Goal: Information Seeking & Learning: Learn about a topic

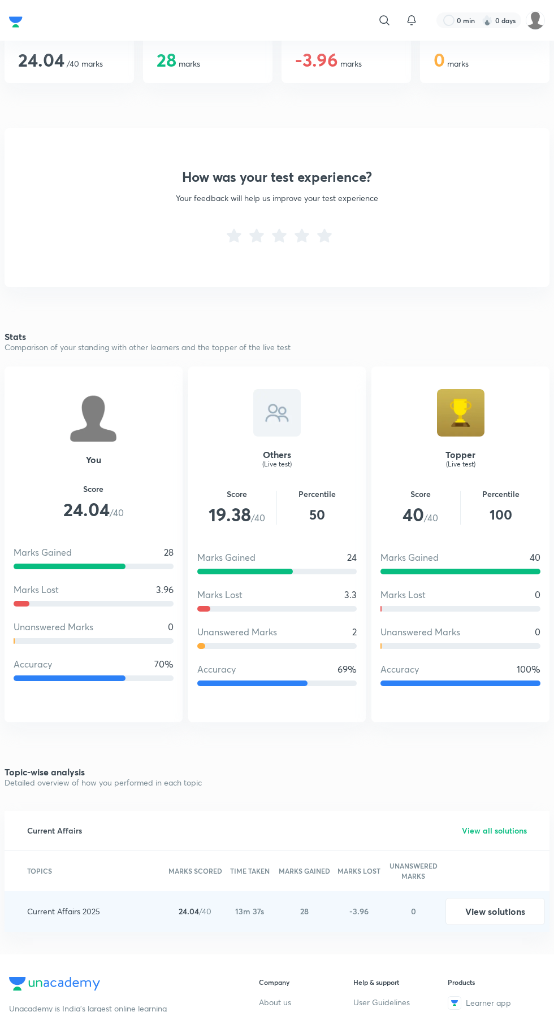
scroll to position [293, 0]
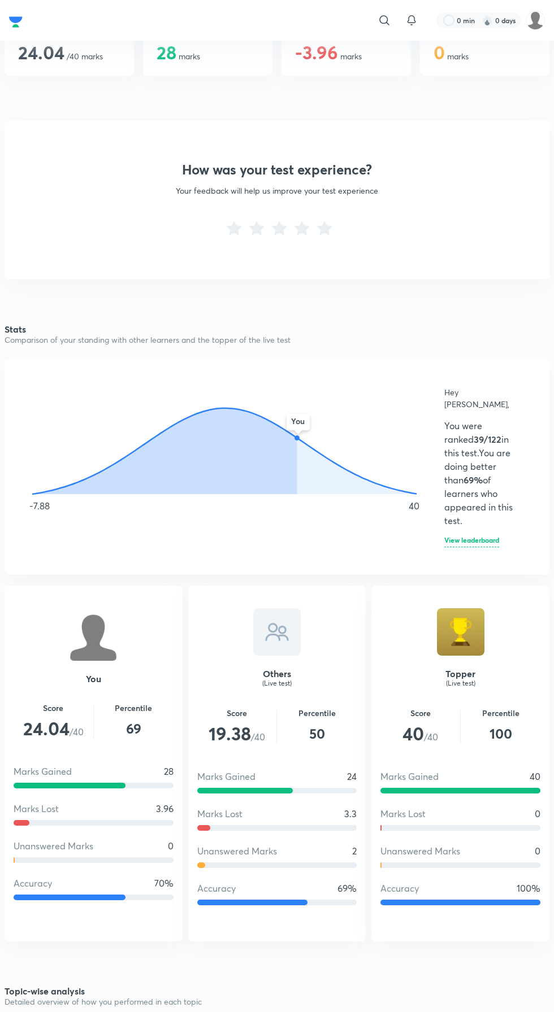
click at [488, 537] on h6 "View leaderboard" at bounding box center [471, 542] width 55 height 11
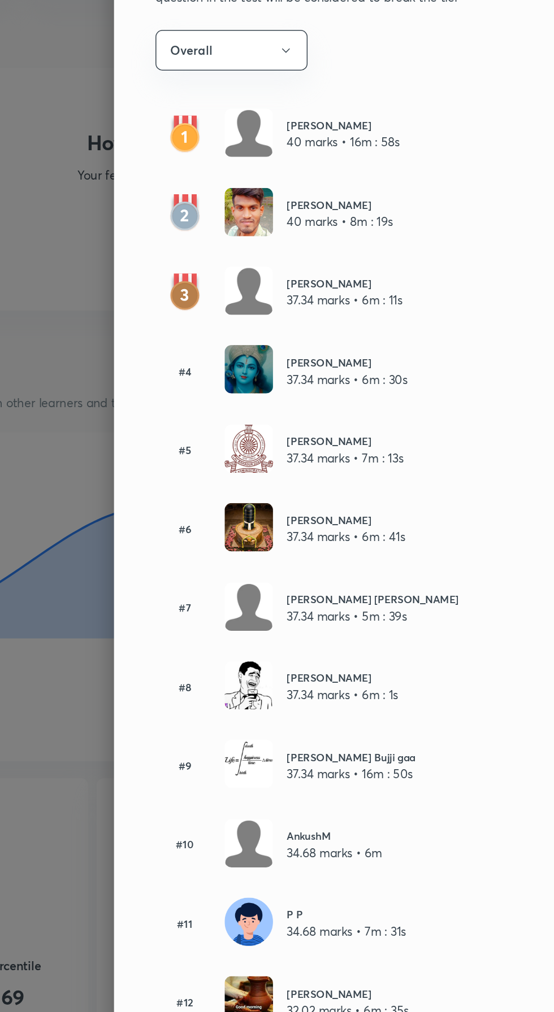
click at [155, 396] on div at bounding box center [277, 506] width 554 height 1012
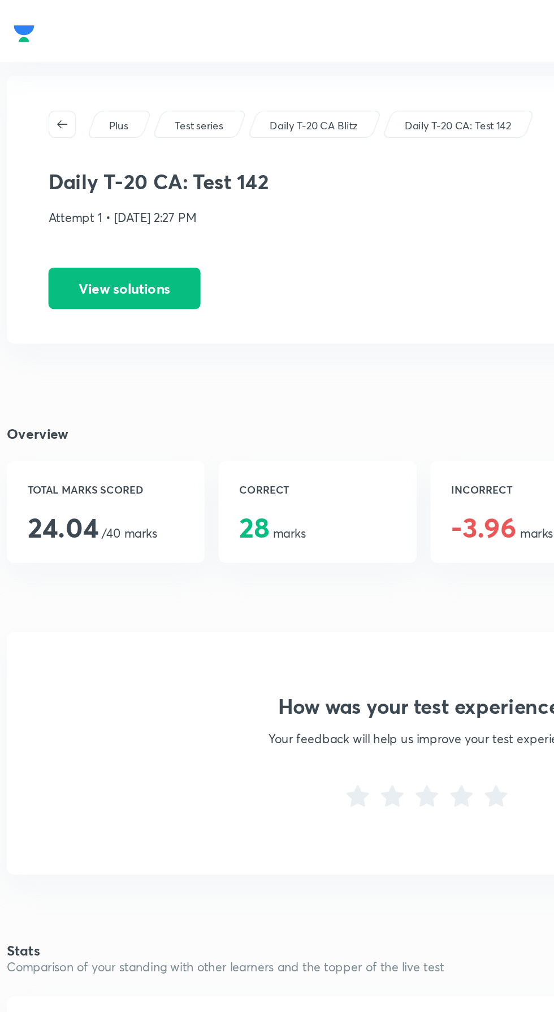
click at [62, 186] on button "View solutions" at bounding box center [81, 188] width 99 height 27
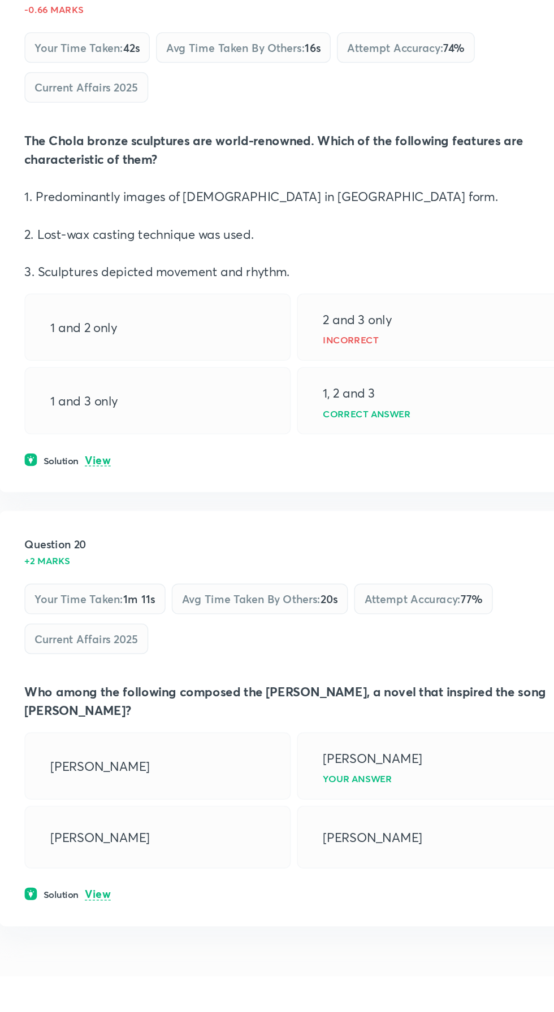
scroll to position [6429, 0]
